Goal: Information Seeking & Learning: Find specific page/section

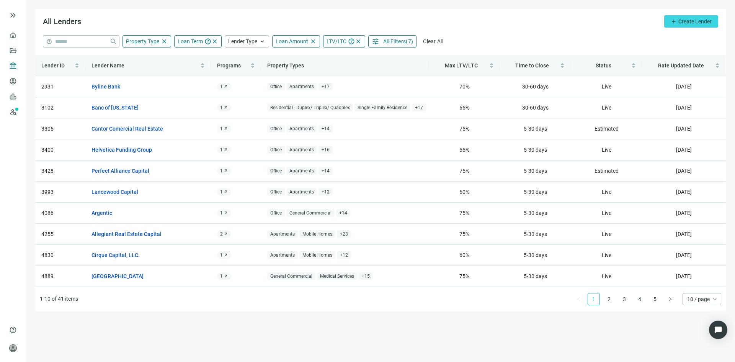
click at [401, 40] on span "All Filters" at bounding box center [394, 41] width 23 height 6
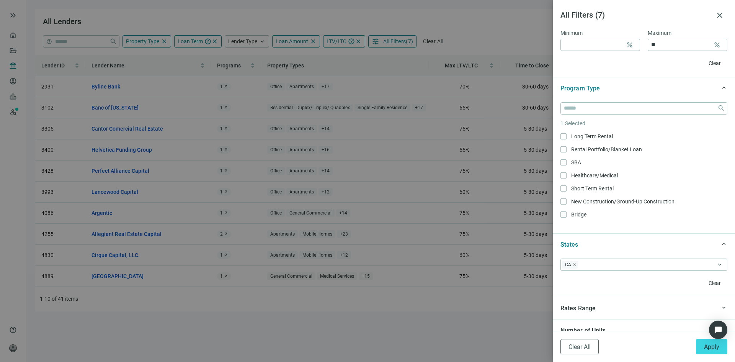
scroll to position [536, 0]
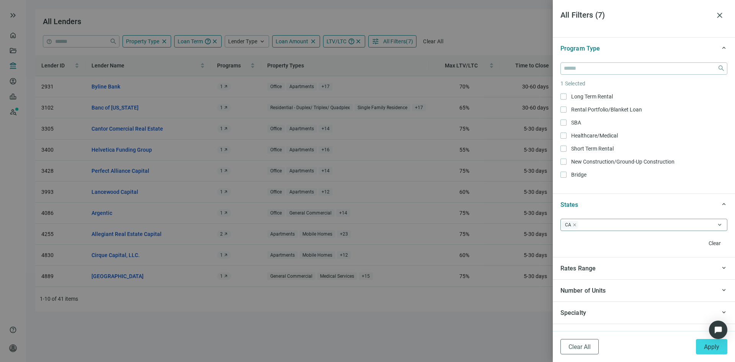
click at [575, 227] on span "CA" at bounding box center [570, 225] width 16 height 8
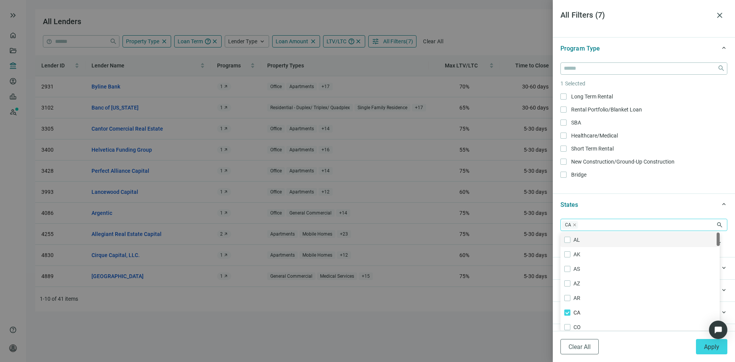
click at [573, 227] on icon "close" at bounding box center [575, 225] width 4 height 4
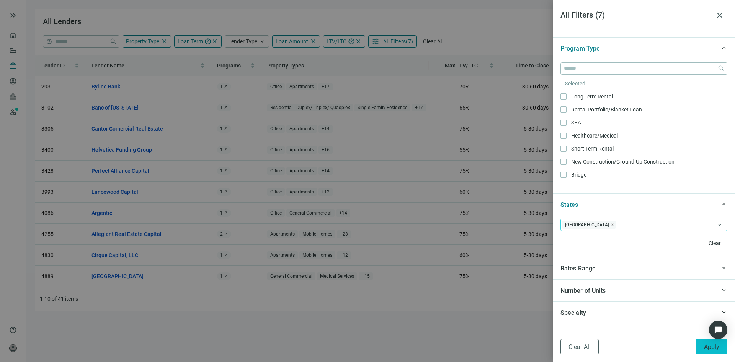
click at [714, 349] on span "Apply" at bounding box center [711, 346] width 15 height 7
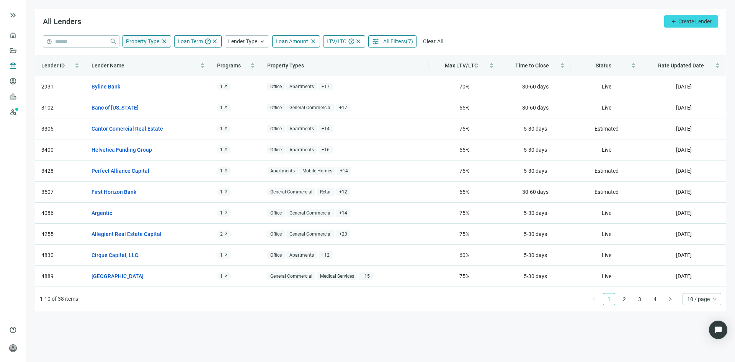
click at [146, 41] on span "Property Type" at bounding box center [142, 41] width 33 height 6
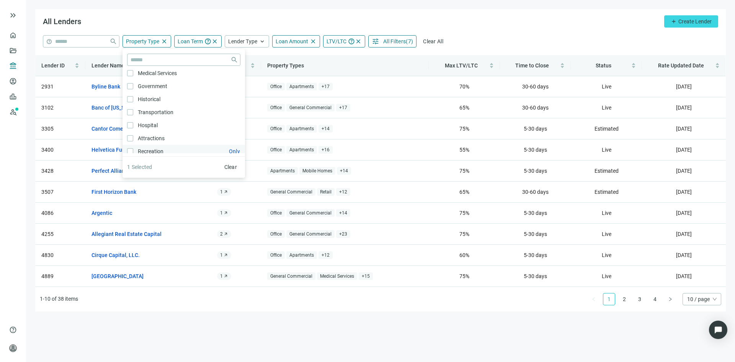
scroll to position [411, 0]
click at [515, 24] on div "All Lenders add Create Lender" at bounding box center [380, 22] width 691 height 26
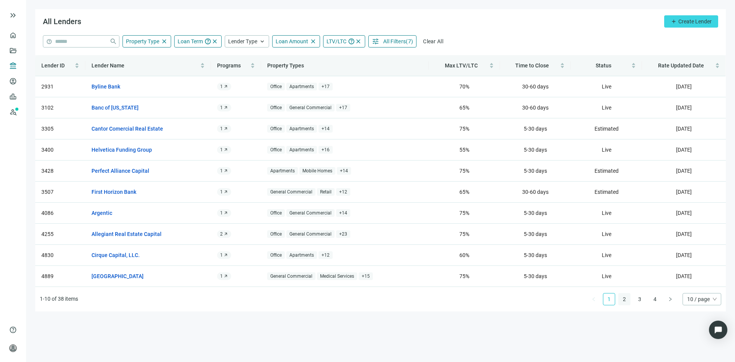
click at [626, 299] on link "2" at bounding box center [624, 298] width 11 height 11
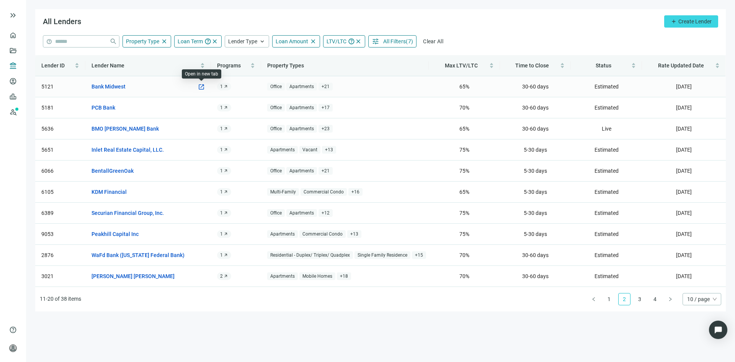
click at [202, 89] on span "open_in_new" at bounding box center [201, 86] width 7 height 7
